Goal: Task Accomplishment & Management: Manage account settings

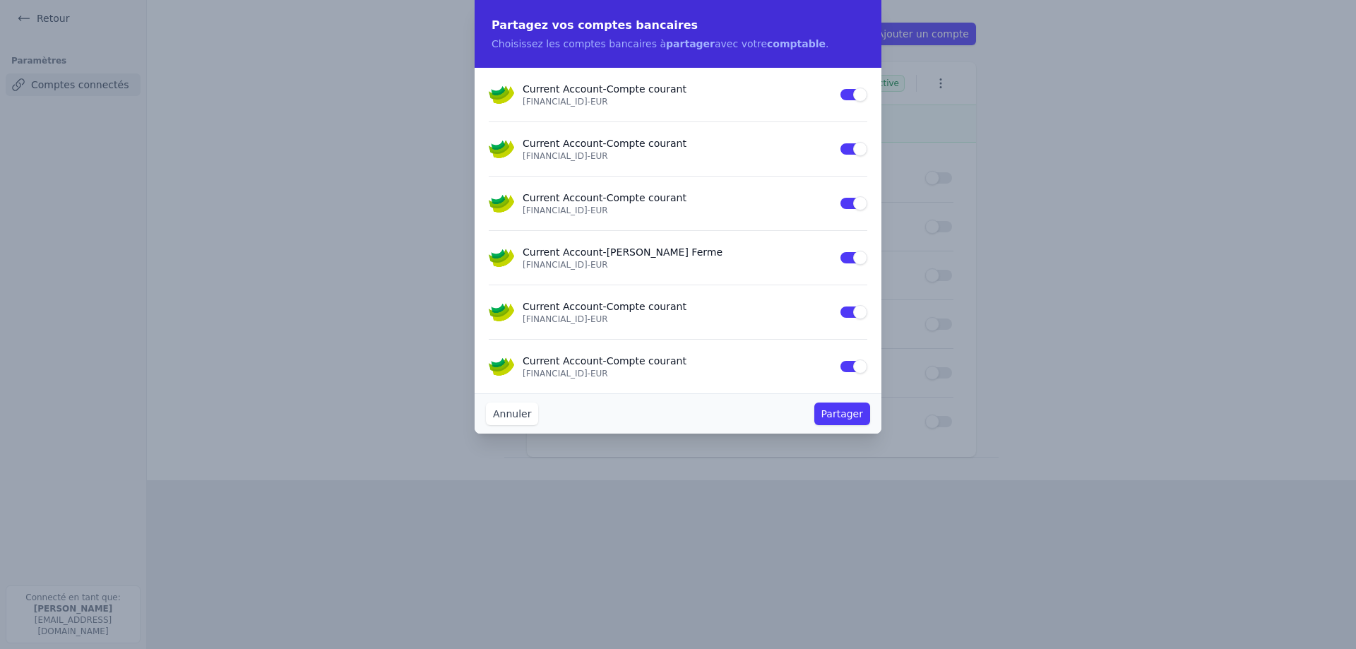
click at [850, 151] on button "Use setting" at bounding box center [853, 149] width 28 height 14
click at [849, 91] on button "Use setting" at bounding box center [853, 95] width 28 height 14
click at [850, 259] on button "Use setting" at bounding box center [853, 258] width 28 height 14
click at [854, 314] on button "Use setting" at bounding box center [853, 312] width 28 height 14
click at [854, 364] on button "Use setting" at bounding box center [853, 367] width 28 height 14
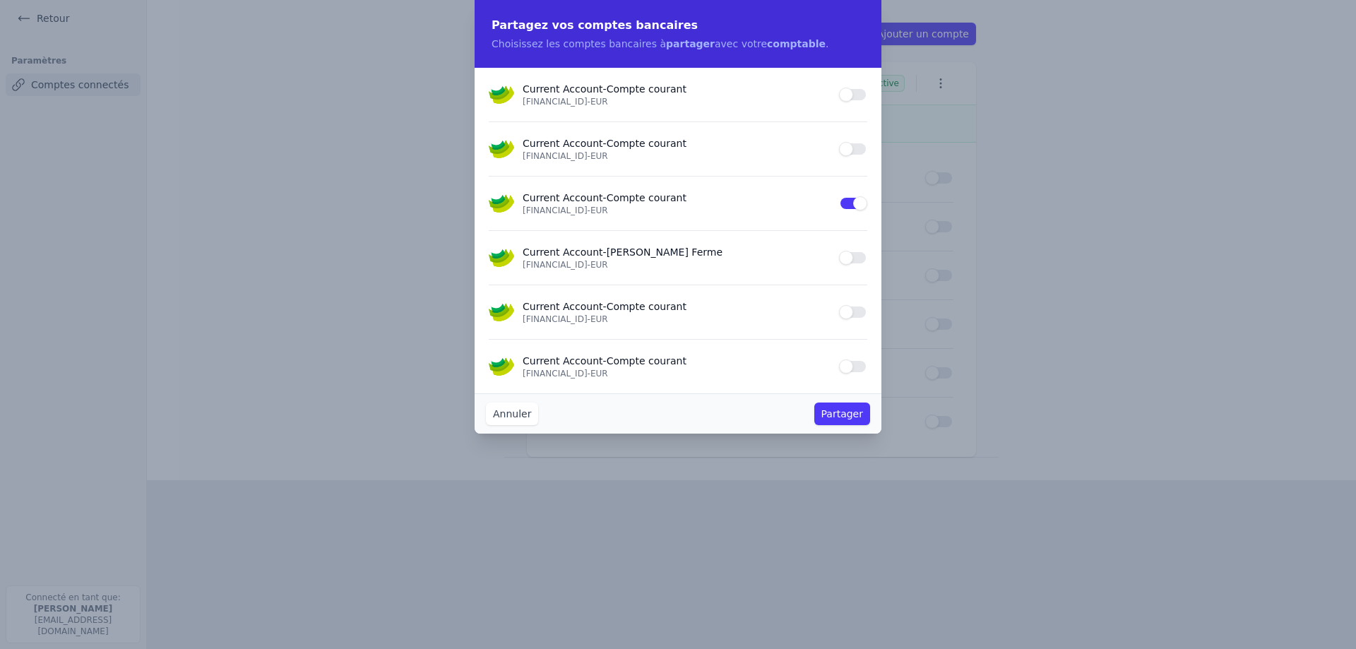
click at [846, 421] on button "Partager" at bounding box center [842, 414] width 56 height 23
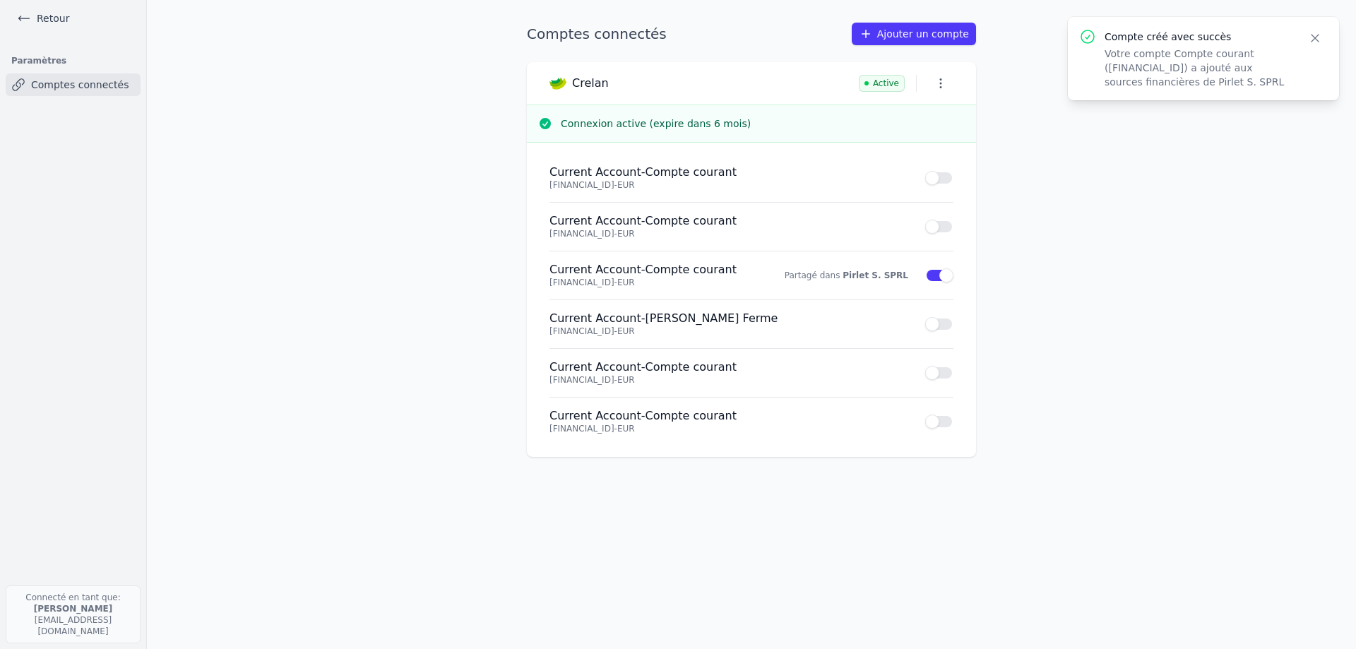
click at [1318, 36] on icon "button" at bounding box center [1315, 38] width 14 height 14
click at [52, 14] on link "Retour" at bounding box center [43, 18] width 64 height 20
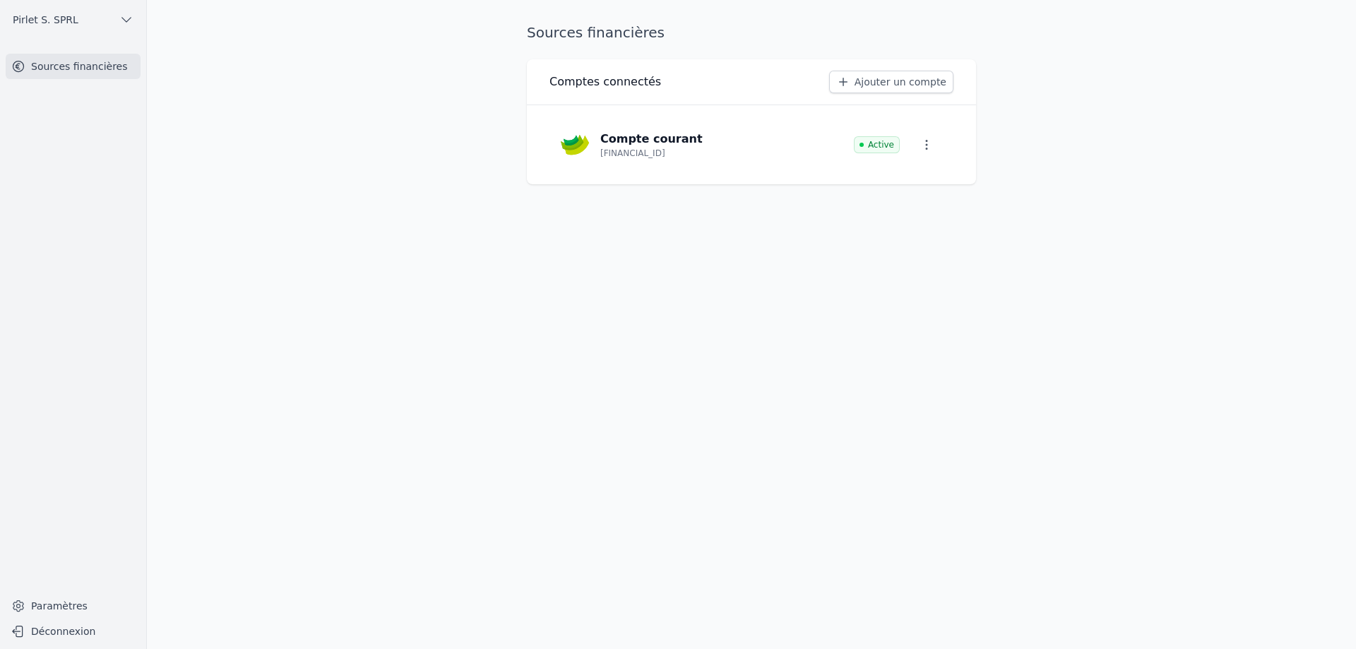
click at [133, 21] on icon "button" at bounding box center [126, 20] width 14 height 14
click at [133, 21] on div at bounding box center [678, 324] width 1356 height 649
click at [71, 629] on button "Déconnexion" at bounding box center [73, 631] width 135 height 23
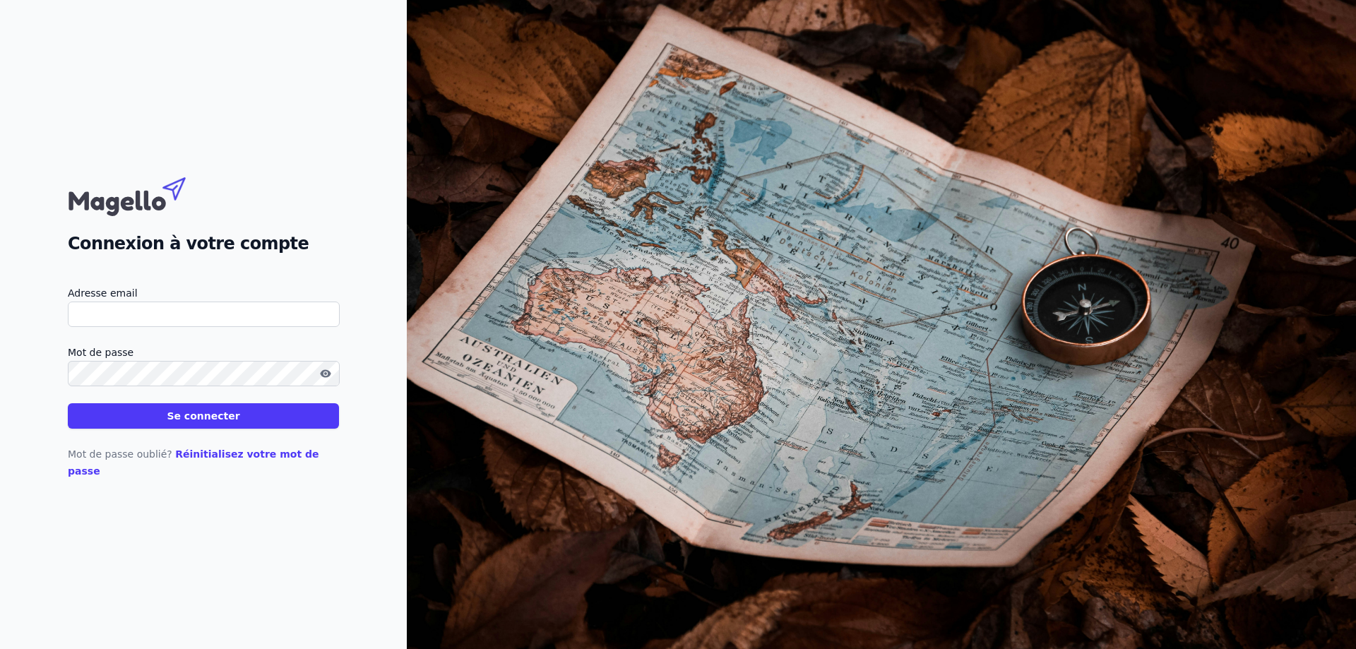
type input "[EMAIL_ADDRESS][DOMAIN_NAME]"
drag, startPoint x: 357, startPoint y: 569, endPoint x: 696, endPoint y: 658, distance: 350.3
click at [696, 648] on html "Connexion à votre compte Adresse email [EMAIL_ADDRESS][DOMAIN_NAME] Mot de pass…" at bounding box center [678, 324] width 1356 height 649
